Goal: Task Accomplishment & Management: Manage account settings

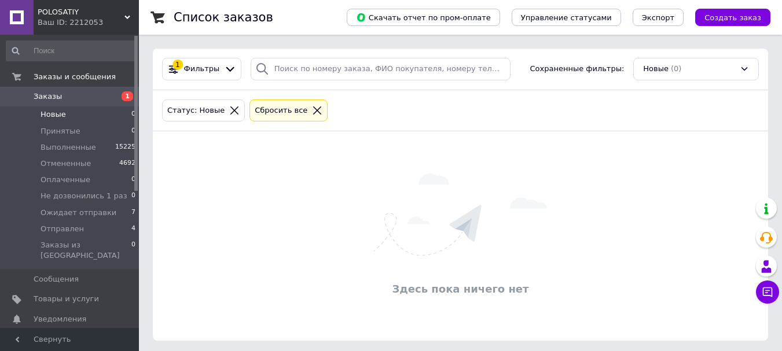
click at [60, 131] on span "Принятые" at bounding box center [60, 131] width 40 height 10
click at [629, 311] on div "Здесь пока ничего нет" at bounding box center [460, 236] width 615 height 186
click at [60, 117] on span "Новые" at bounding box center [52, 114] width 25 height 10
click at [55, 182] on span "Оплаченные" at bounding box center [65, 180] width 50 height 10
click at [54, 227] on span "Отправлен" at bounding box center [61, 229] width 43 height 10
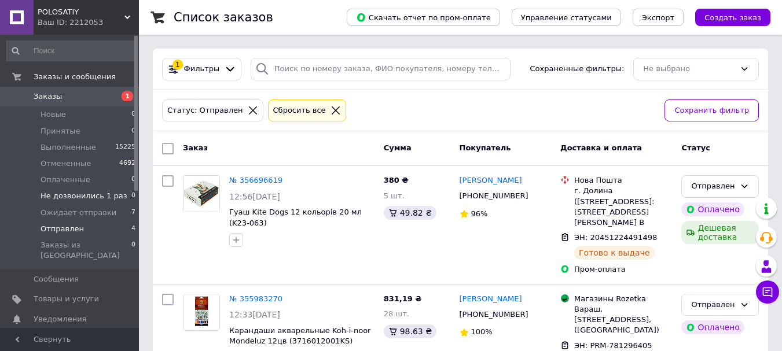
click at [80, 200] on span "Не дозвонились 1 раз" at bounding box center [83, 196] width 87 height 10
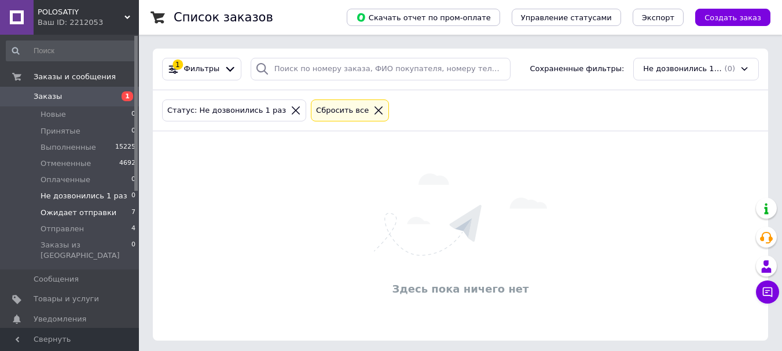
click at [71, 218] on span "Ожидает отправки" at bounding box center [78, 213] width 76 height 10
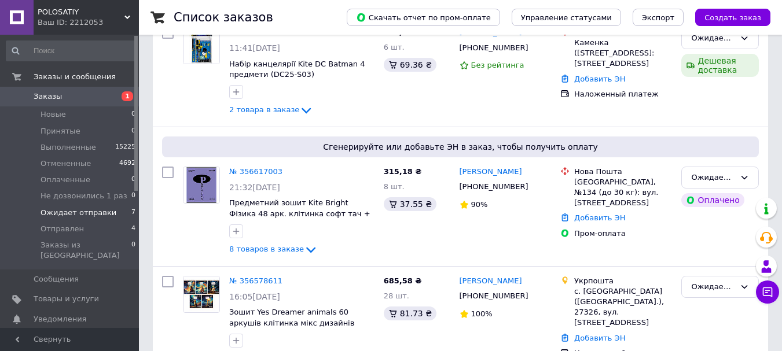
scroll to position [713, 0]
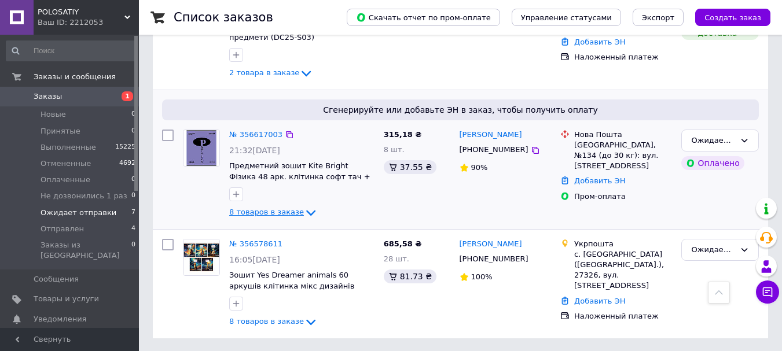
click at [275, 216] on span "8 товаров в заказе" at bounding box center [266, 212] width 75 height 9
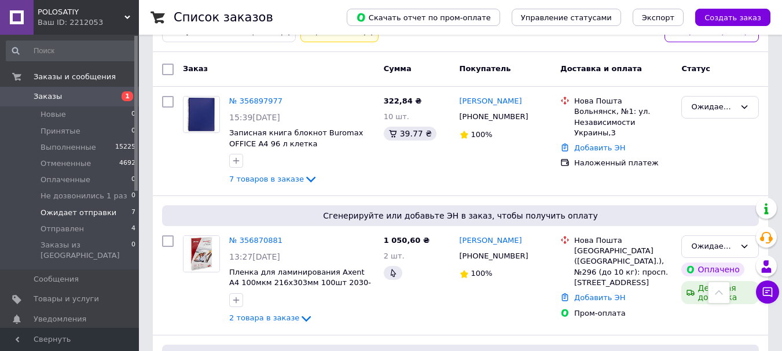
scroll to position [62, 0]
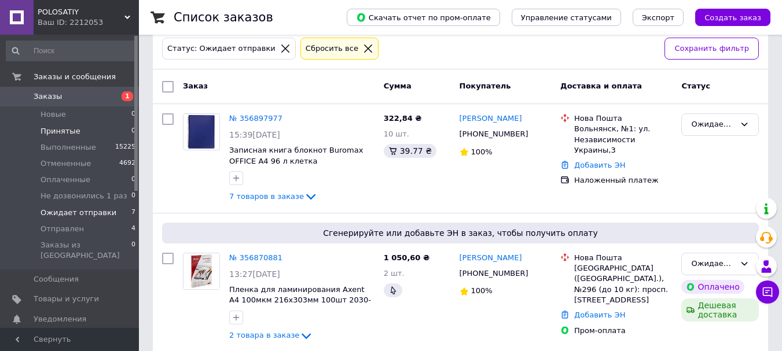
click at [73, 130] on span "Принятые" at bounding box center [60, 131] width 40 height 10
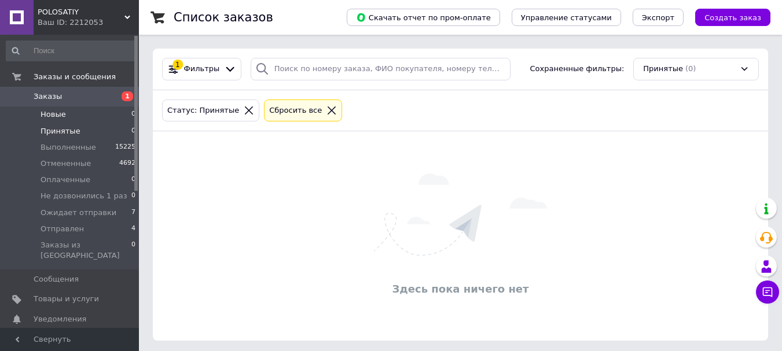
click at [67, 117] on li "Новые 0" at bounding box center [71, 114] width 142 height 16
click at [51, 178] on span "Оплаченные" at bounding box center [65, 180] width 50 height 10
click at [34, 113] on li "Новые 0" at bounding box center [71, 114] width 142 height 16
click at [60, 174] on li "Оплаченные 0" at bounding box center [71, 180] width 142 height 16
click at [56, 231] on span "Отправлен" at bounding box center [61, 229] width 43 height 10
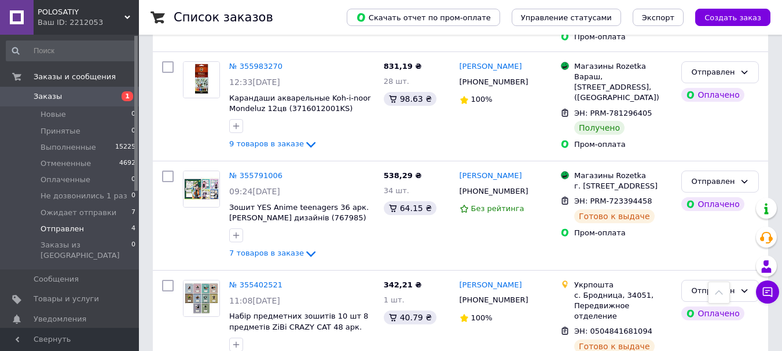
scroll to position [263, 0]
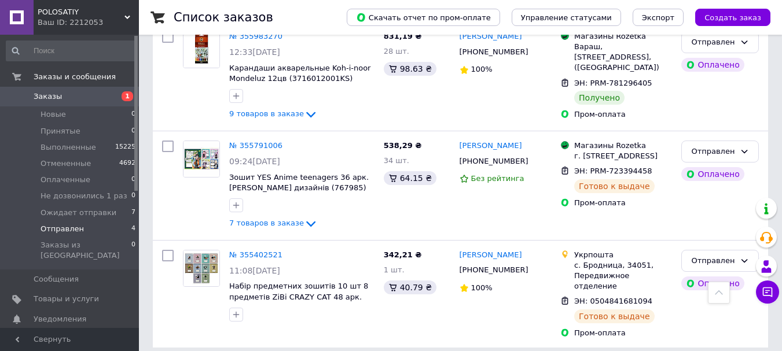
click at [93, 132] on li "Принятые 0" at bounding box center [71, 131] width 142 height 16
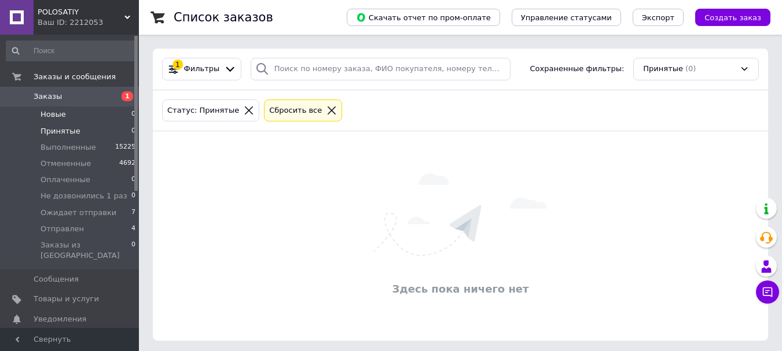
click at [60, 118] on span "Новые" at bounding box center [52, 114] width 25 height 10
